Goal: Information Seeking & Learning: Check status

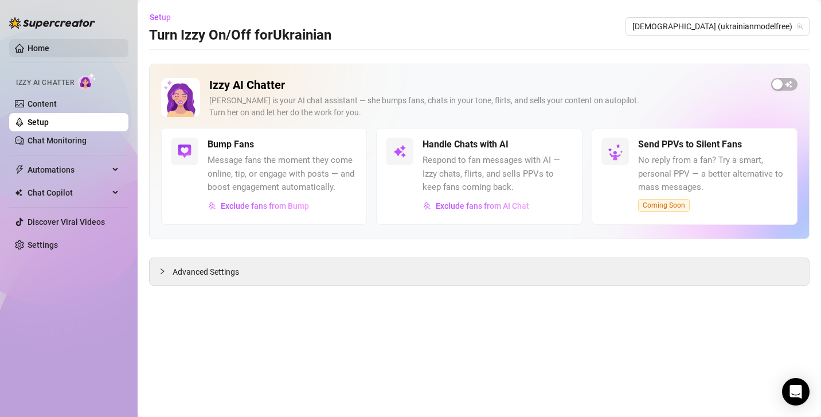
click at [49, 47] on link "Home" at bounding box center [39, 48] width 22 height 9
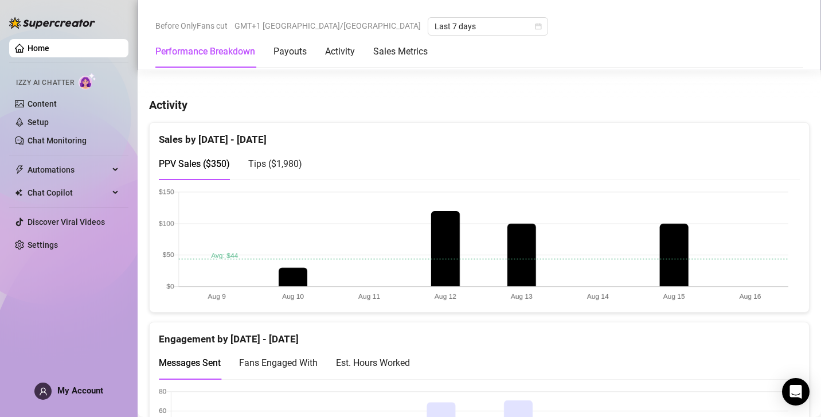
scroll to position [556, 0]
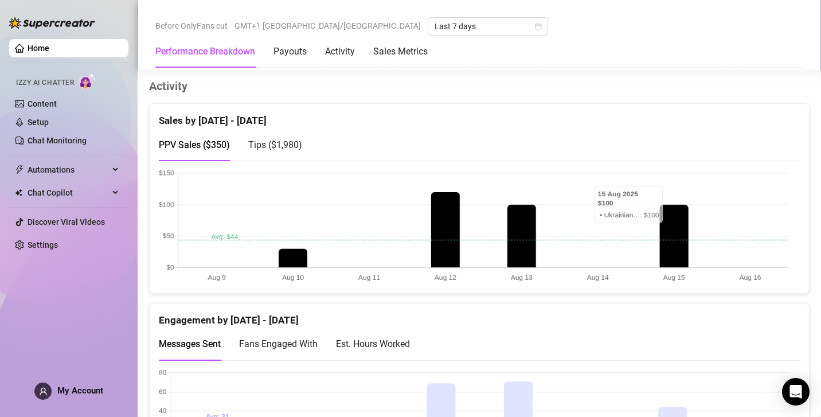
click at [290, 142] on span "Tips ( $1,980 )" at bounding box center [275, 144] width 54 height 11
click at [212, 145] on span "PPV Sales ( $350 )" at bounding box center [194, 144] width 71 height 11
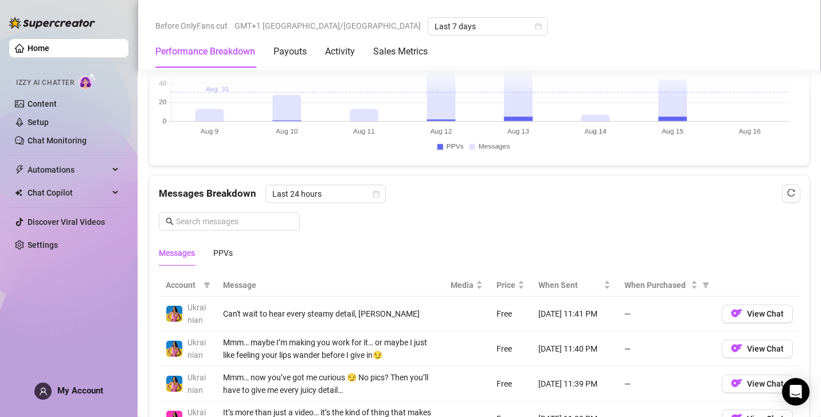
scroll to position [879, 0]
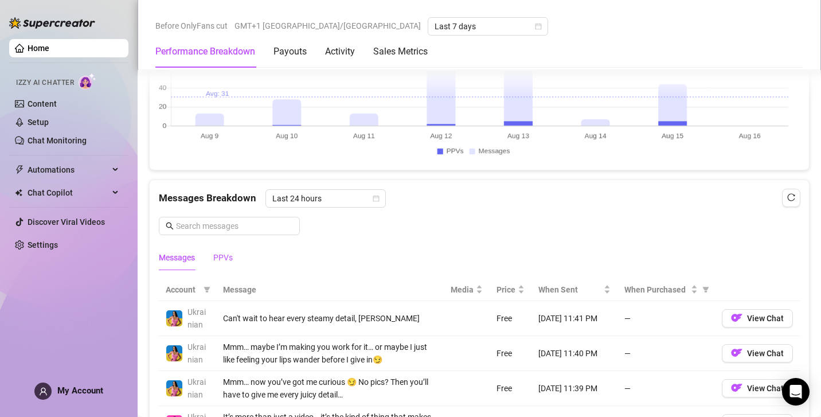
click at [221, 259] on div "PPVs" at bounding box center [223, 257] width 20 height 13
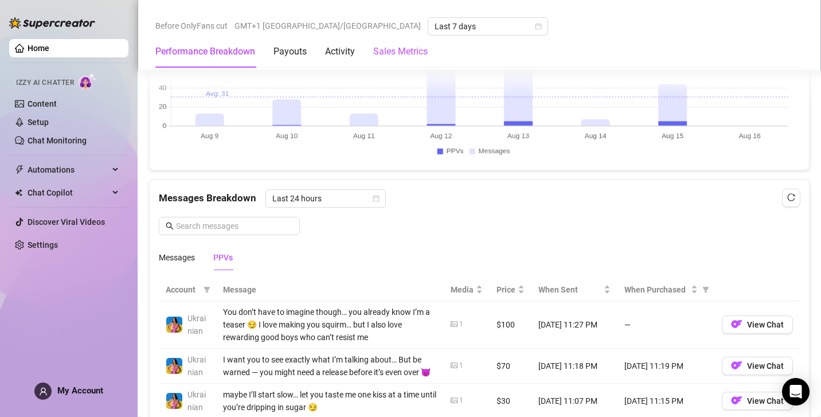
click at [403, 48] on Metrics "Sales Metrics" at bounding box center [400, 52] width 54 height 14
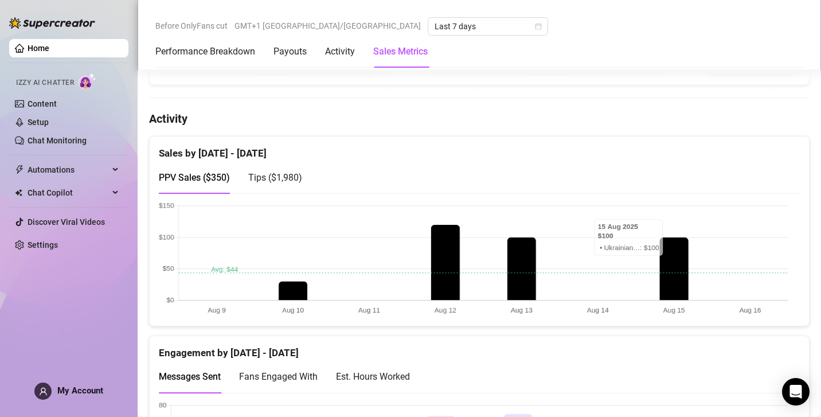
scroll to position [515, 0]
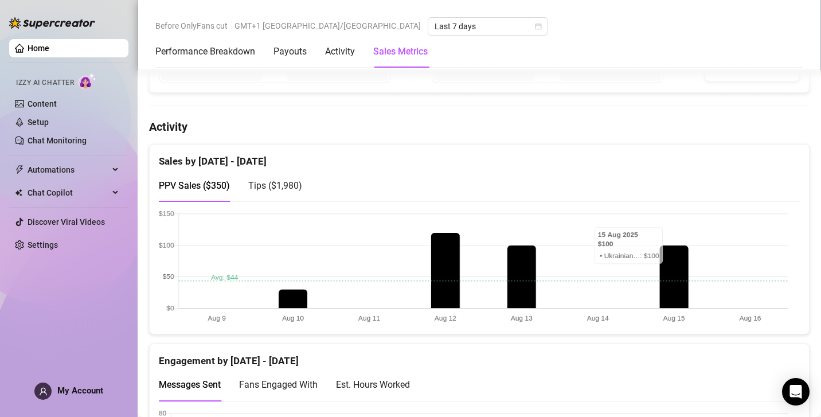
click at [283, 184] on span "Tips ( $1,980 )" at bounding box center [275, 185] width 54 height 11
click at [223, 183] on span "PPV Sales ( $350 )" at bounding box center [194, 185] width 71 height 11
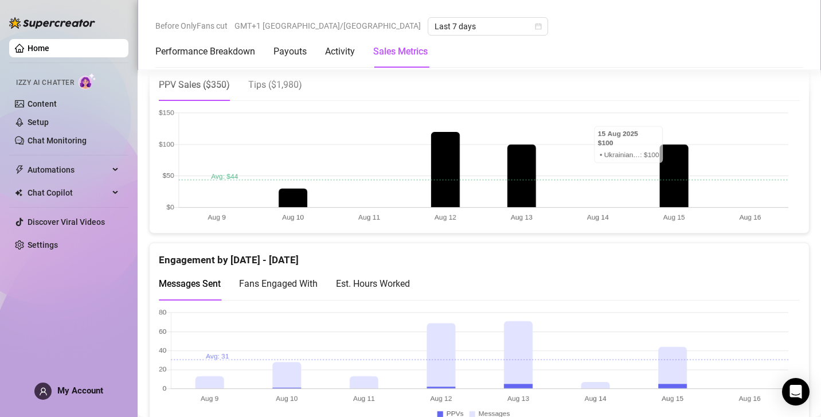
scroll to position [612, 0]
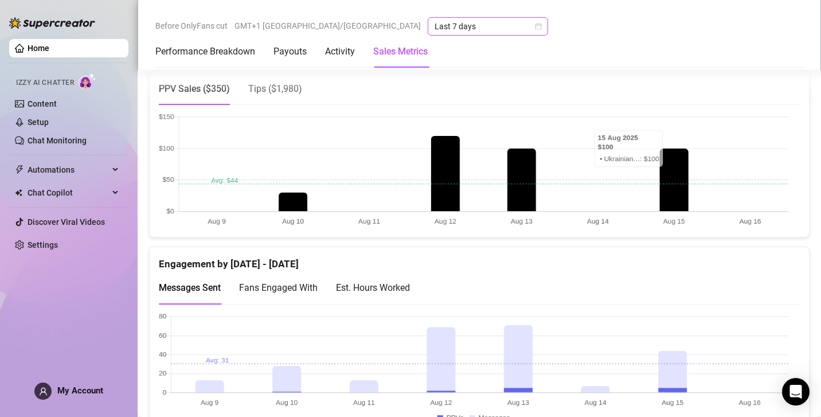
click at [435, 31] on span "Last 7 days" at bounding box center [488, 26] width 107 height 17
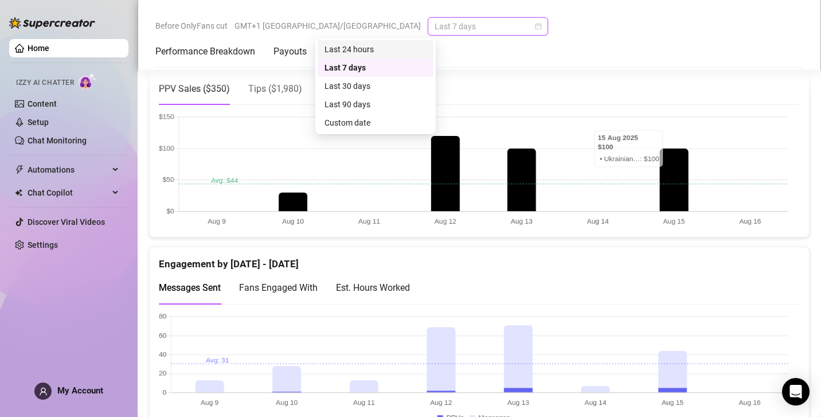
click at [371, 45] on div "Last 24 hours" at bounding box center [376, 49] width 102 height 13
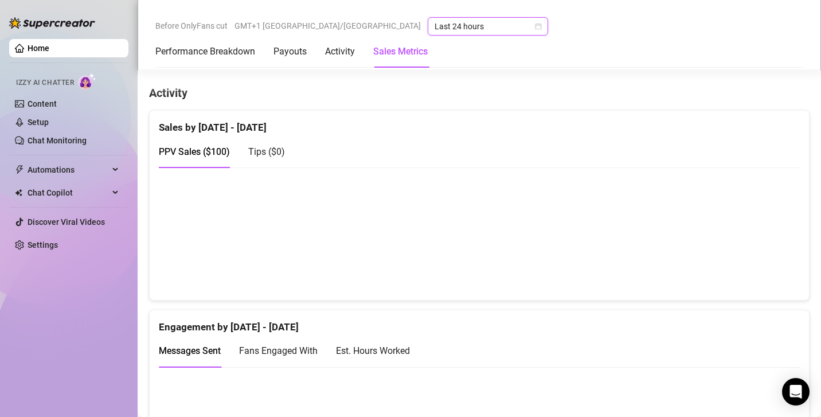
scroll to position [546, 0]
